Goal: Task Accomplishment & Management: Use online tool/utility

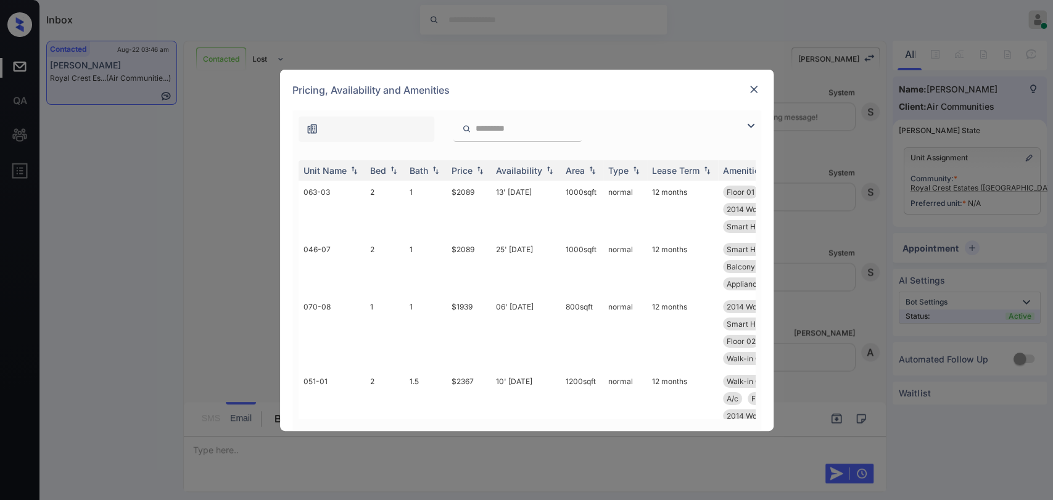
click at [745, 126] on img at bounding box center [750, 125] width 15 height 15
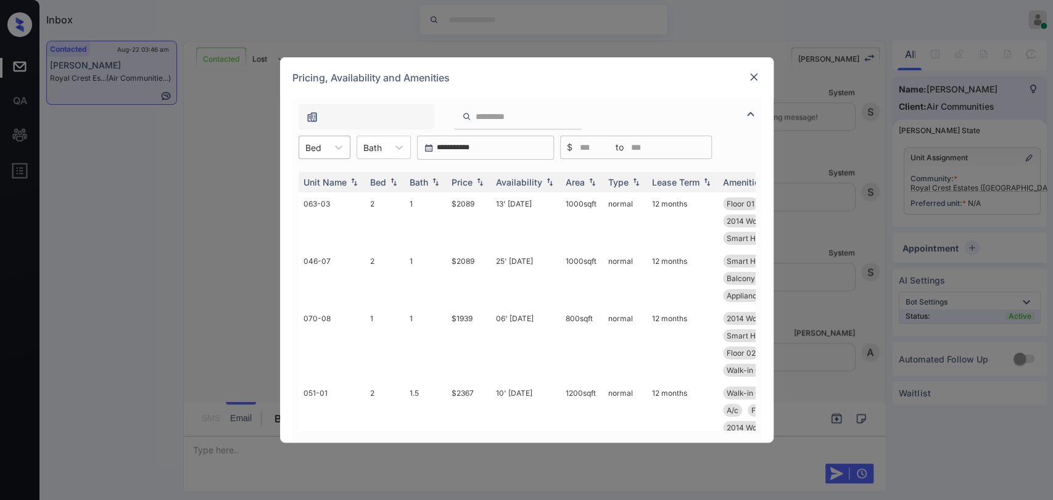
click at [307, 147] on div at bounding box center [313, 147] width 16 height 13
click at [311, 219] on div "2" at bounding box center [325, 222] width 52 height 22
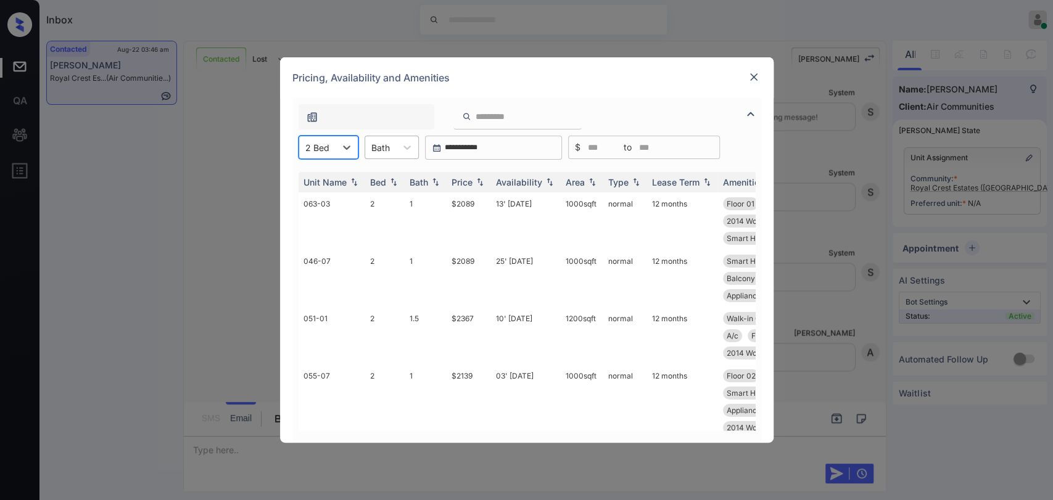
click at [373, 151] on div at bounding box center [380, 147] width 19 height 13
click at [376, 216] on div "2" at bounding box center [392, 222] width 54 height 22
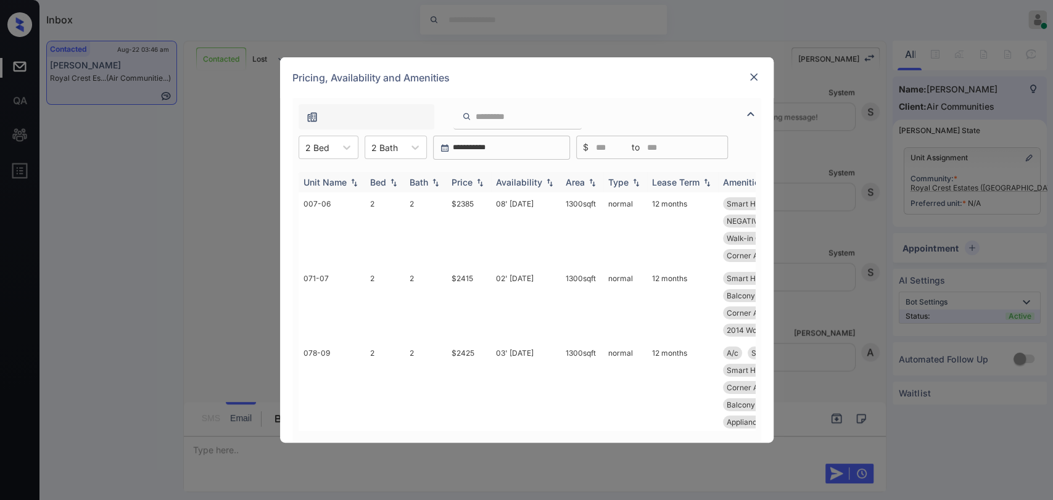
click at [461, 183] on div "Price" at bounding box center [462, 182] width 21 height 10
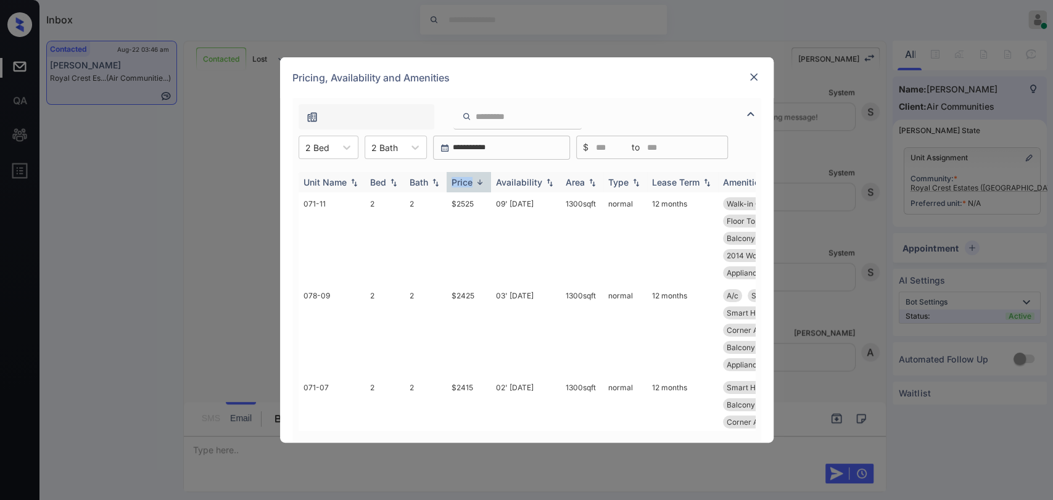
click at [461, 183] on div "Price" at bounding box center [462, 182] width 21 height 10
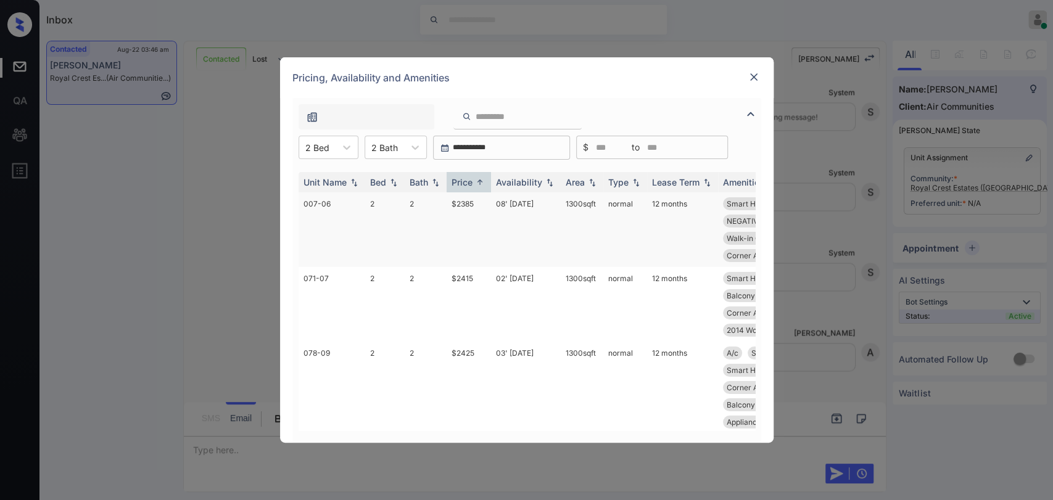
click at [464, 205] on td "$2385" at bounding box center [469, 229] width 44 height 75
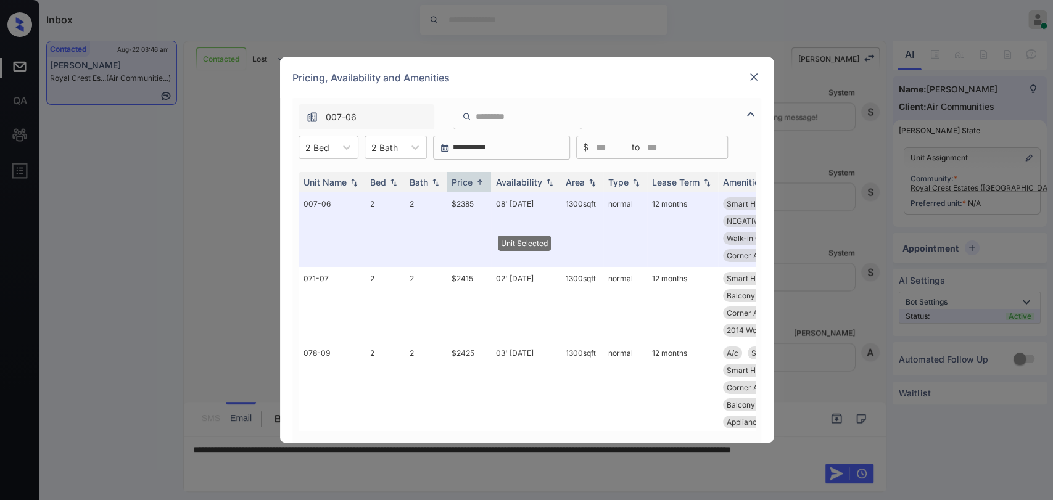
click at [748, 83] on div at bounding box center [753, 77] width 15 height 15
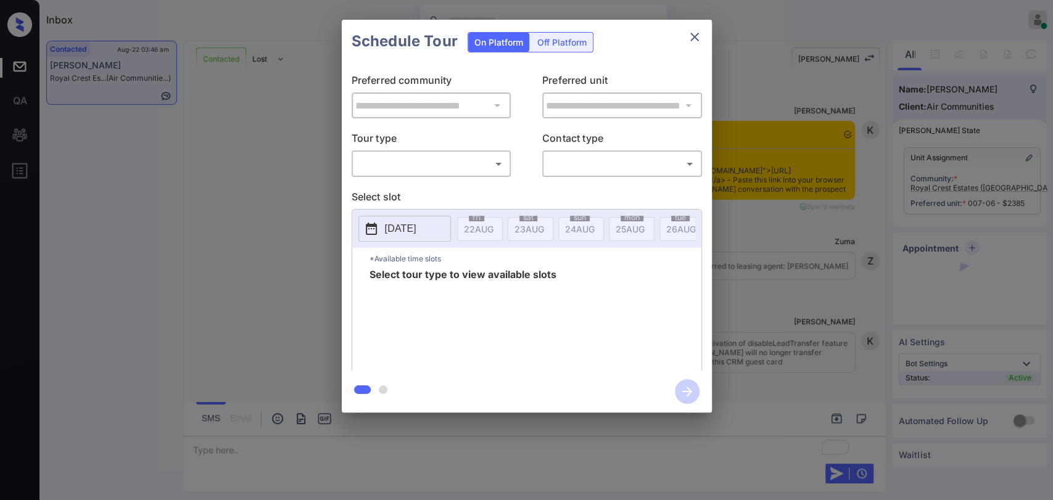
click at [387, 169] on body "Inbox [PERSON_NAME] G Online Set yourself offline Set yourself on break Profile…" at bounding box center [526, 250] width 1053 height 500
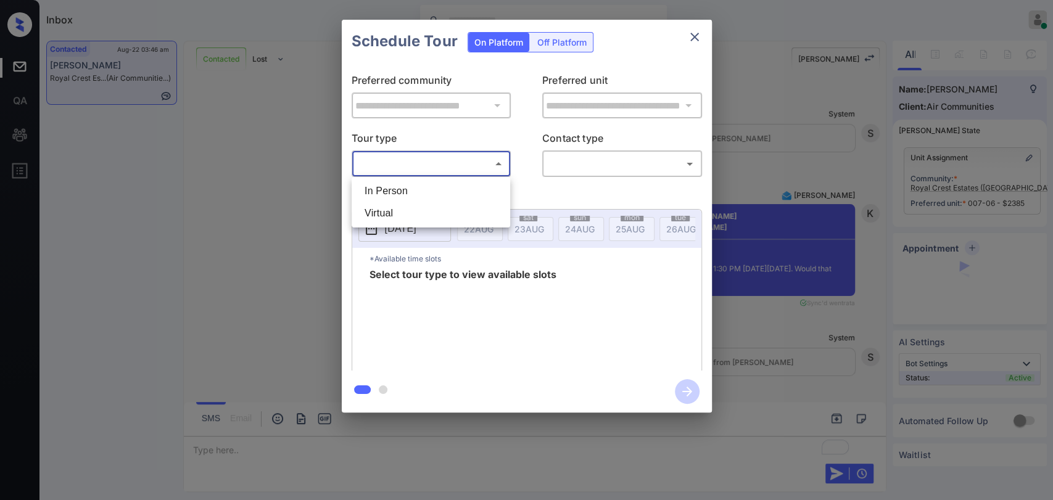
click at [385, 181] on li "In Person" at bounding box center [431, 191] width 152 height 22
type input "********"
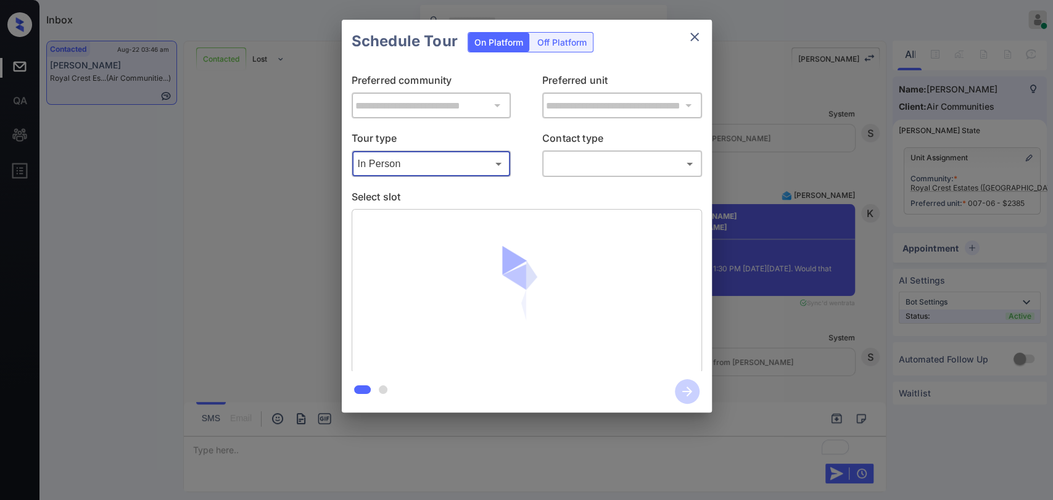
click at [546, 164] on body "Inbox [PERSON_NAME] G Online Set yourself offline Set yourself on break Profile…" at bounding box center [526, 250] width 1053 height 500
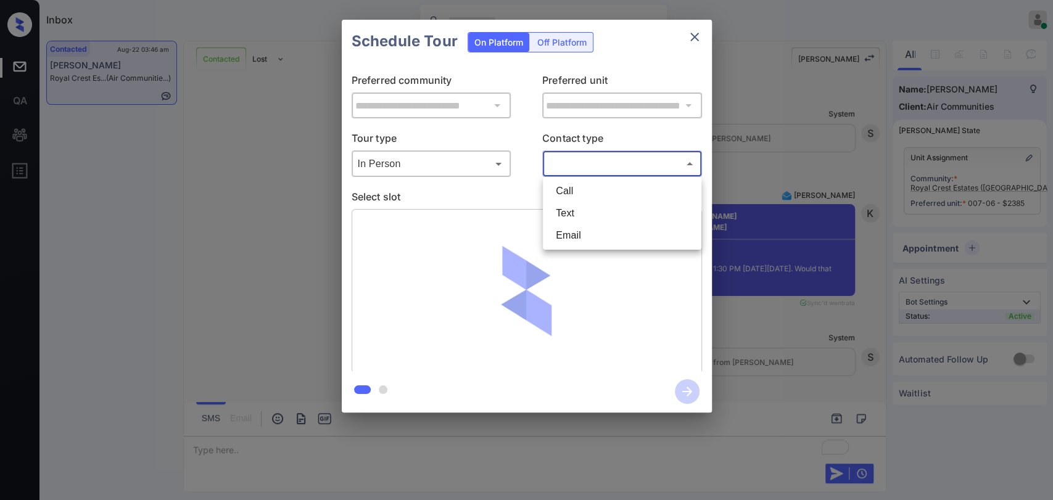
click at [572, 221] on li "Text" at bounding box center [622, 213] width 152 height 22
type input "****"
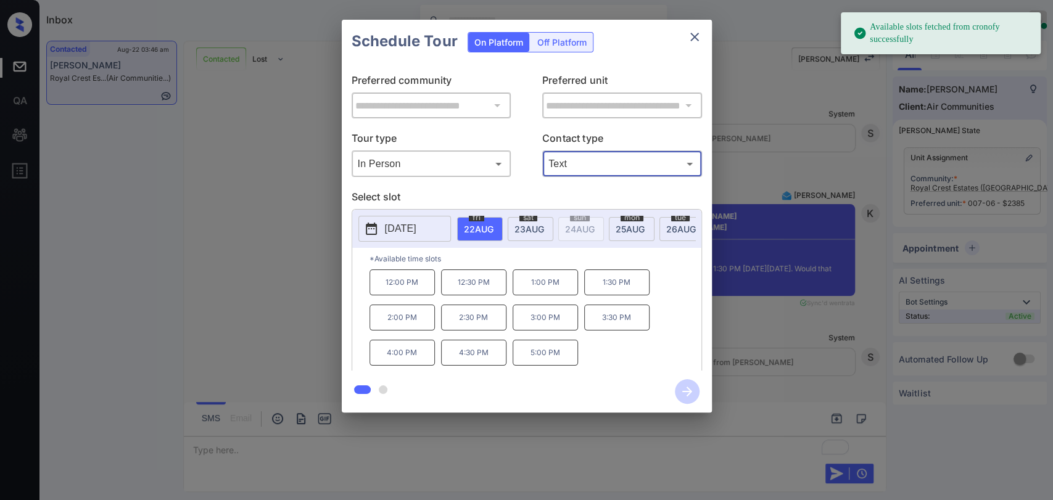
click at [493, 228] on span "[DATE]" at bounding box center [479, 229] width 30 height 10
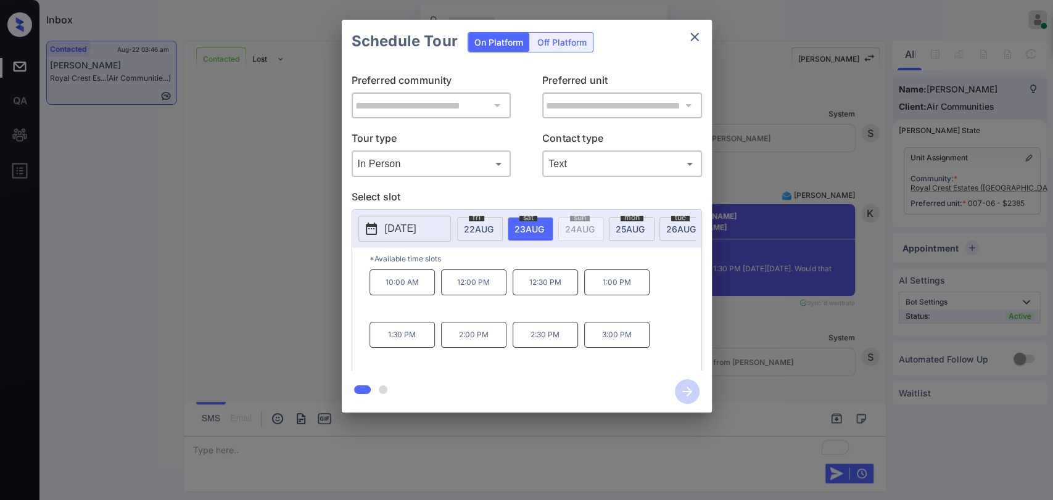
click at [407, 347] on p "1:30 PM" at bounding box center [401, 335] width 65 height 26
click at [683, 392] on icon "button" at bounding box center [687, 391] width 25 height 25
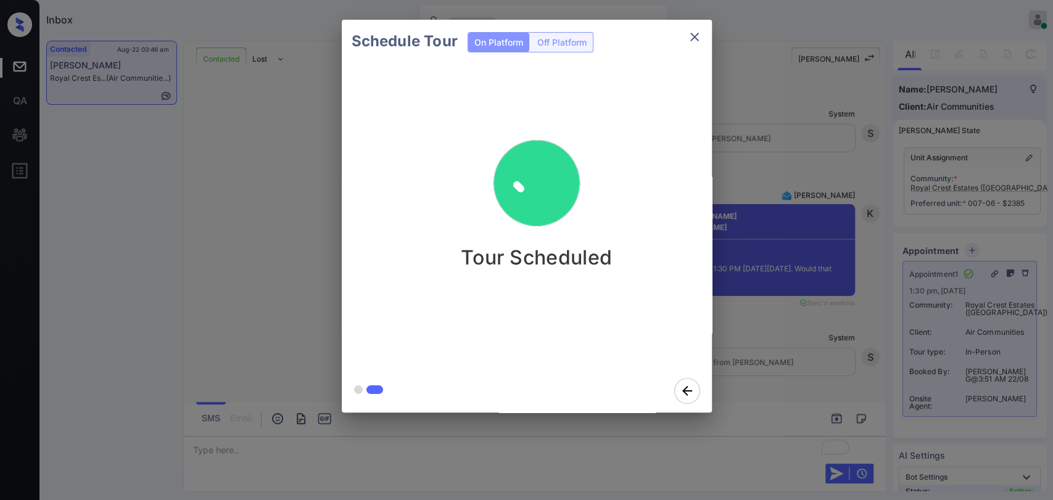
click at [250, 287] on div "Schedule Tour On Platform Off Platform Tour Scheduled" at bounding box center [526, 216] width 1053 height 432
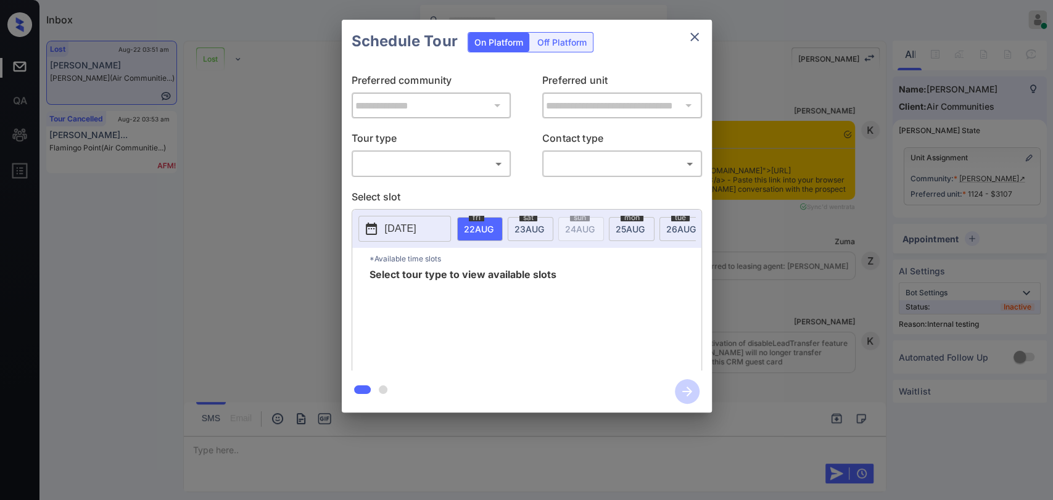
click at [448, 157] on body "Inbox [PERSON_NAME] G Online Set yourself offline Set yourself on break Profile…" at bounding box center [526, 250] width 1053 height 500
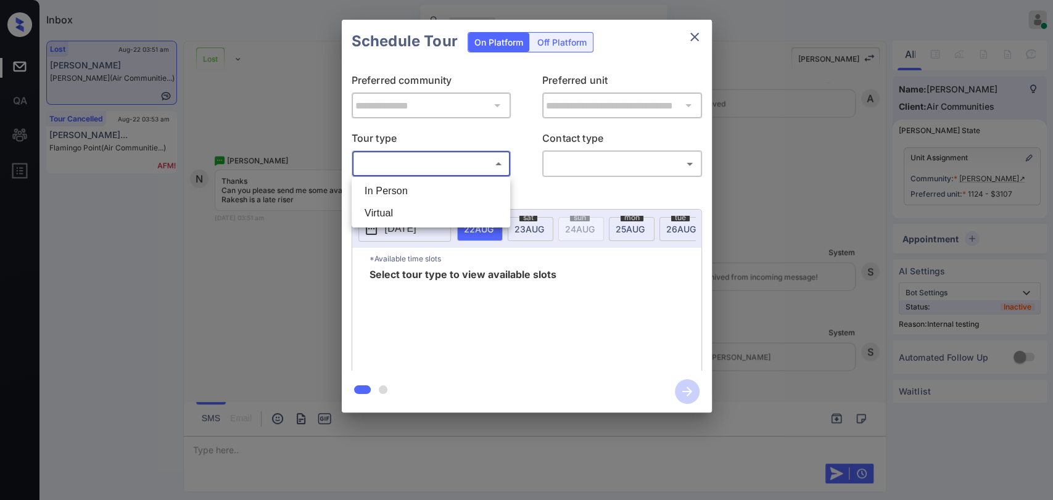
click at [407, 212] on li "Virtual" at bounding box center [431, 213] width 152 height 22
type input "*******"
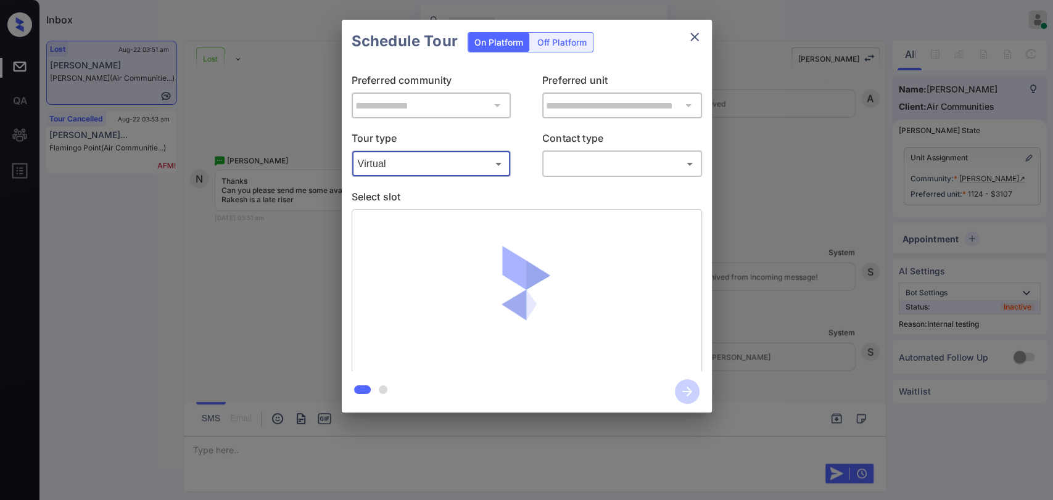
click at [620, 162] on body "Inbox Ajaya G Online Set yourself offline Set yourself on break Profile Switch …" at bounding box center [526, 250] width 1053 height 500
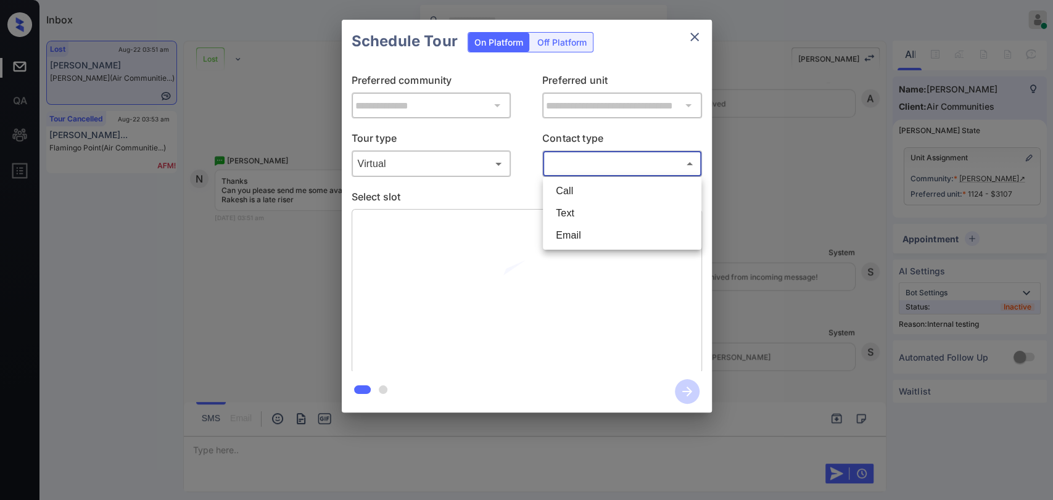
click at [577, 223] on li "Text" at bounding box center [622, 213] width 152 height 22
type input "****"
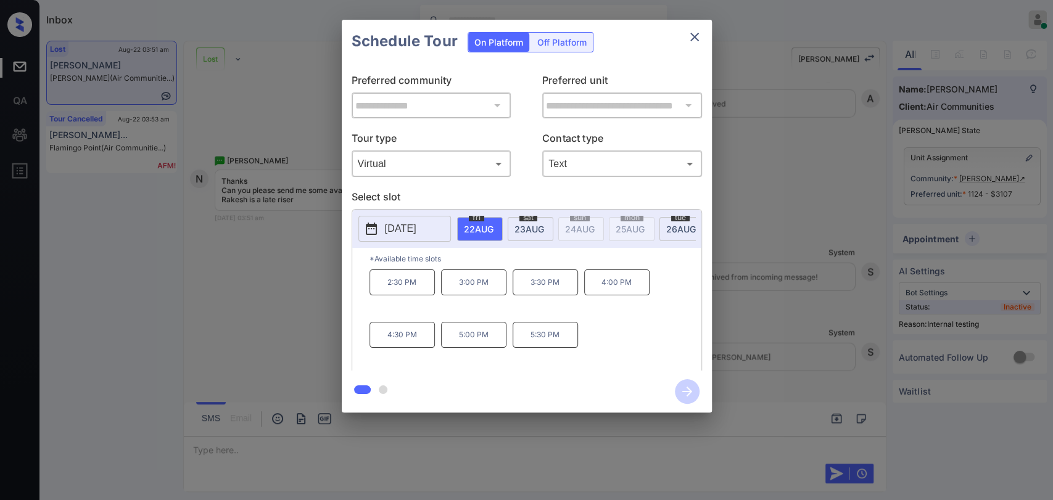
click at [785, 269] on div "**********" at bounding box center [526, 216] width 1053 height 432
